Goal: Transaction & Acquisition: Download file/media

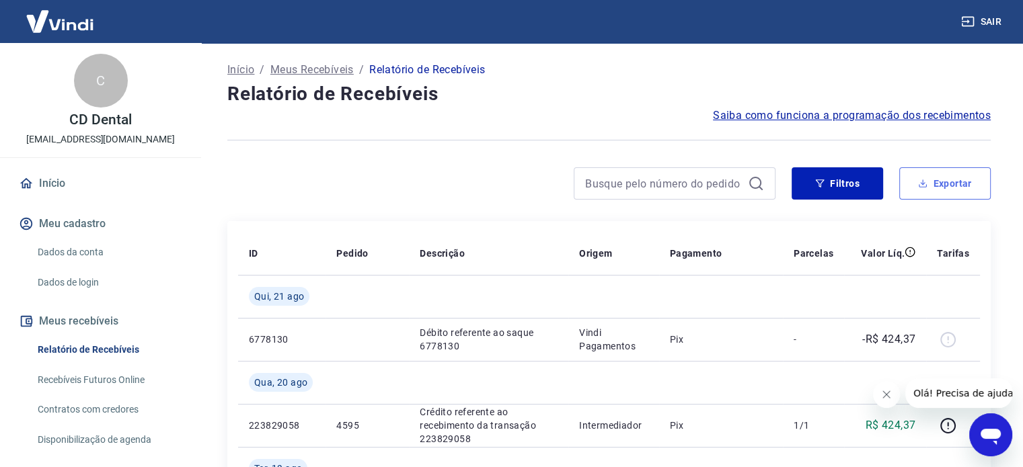
click at [941, 181] on button "Exportar" at bounding box center [944, 183] width 91 height 32
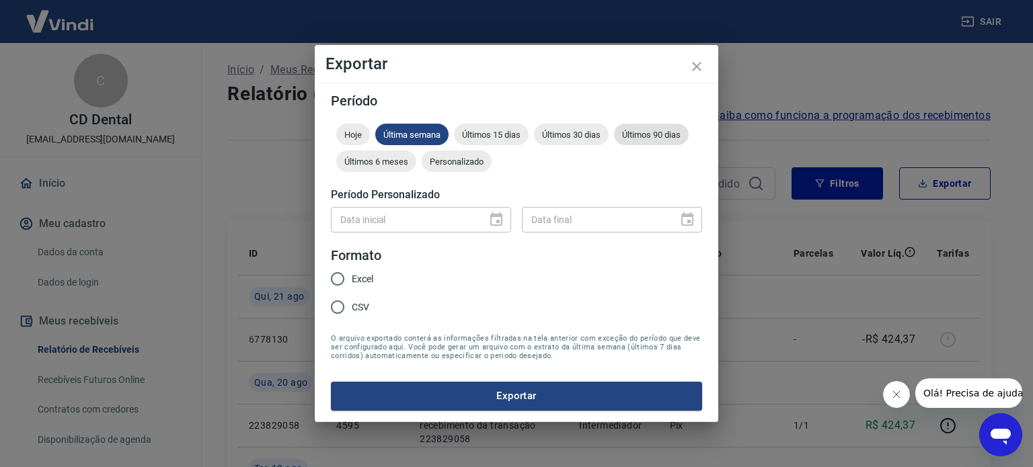
click at [654, 136] on span "Últimos 90 dias" at bounding box center [651, 135] width 75 height 10
click at [337, 278] on input "Excel" at bounding box center [337, 279] width 28 height 28
radio input "true"
click at [500, 397] on button "Exportar" at bounding box center [516, 396] width 371 height 28
